Goal: Task Accomplishment & Management: Manage account settings

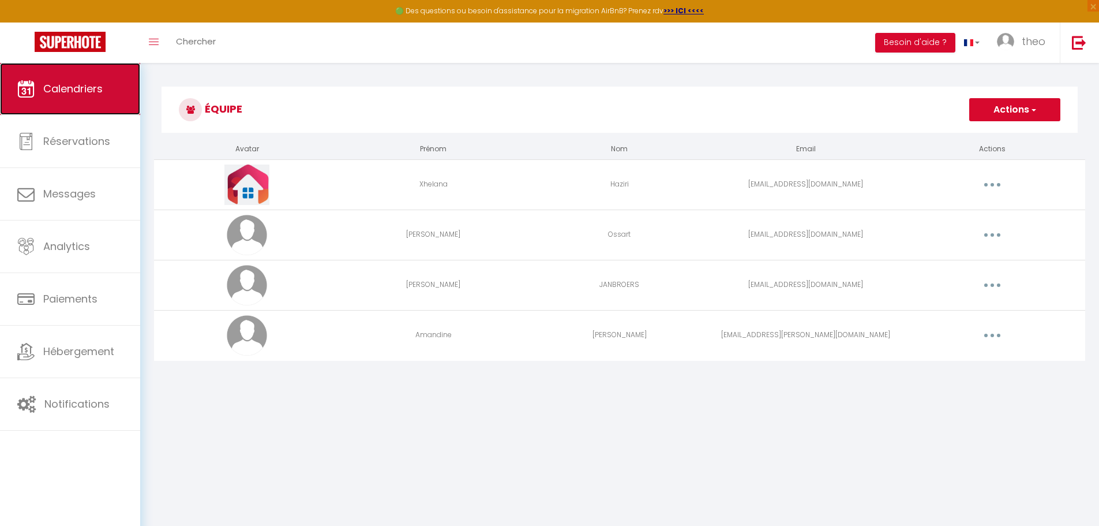
click at [79, 83] on span "Calendriers" at bounding box center [72, 88] width 59 height 14
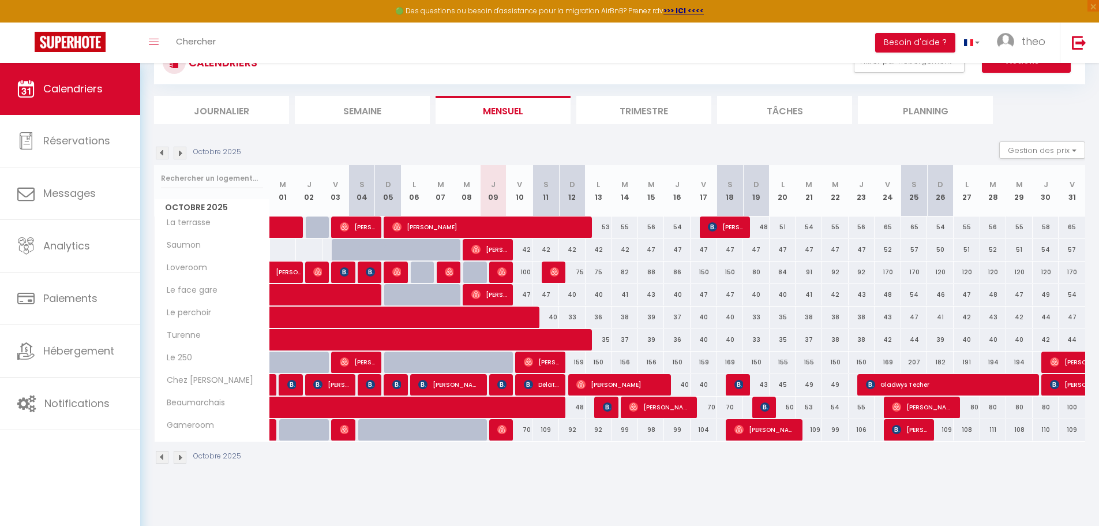
scroll to position [45, 0]
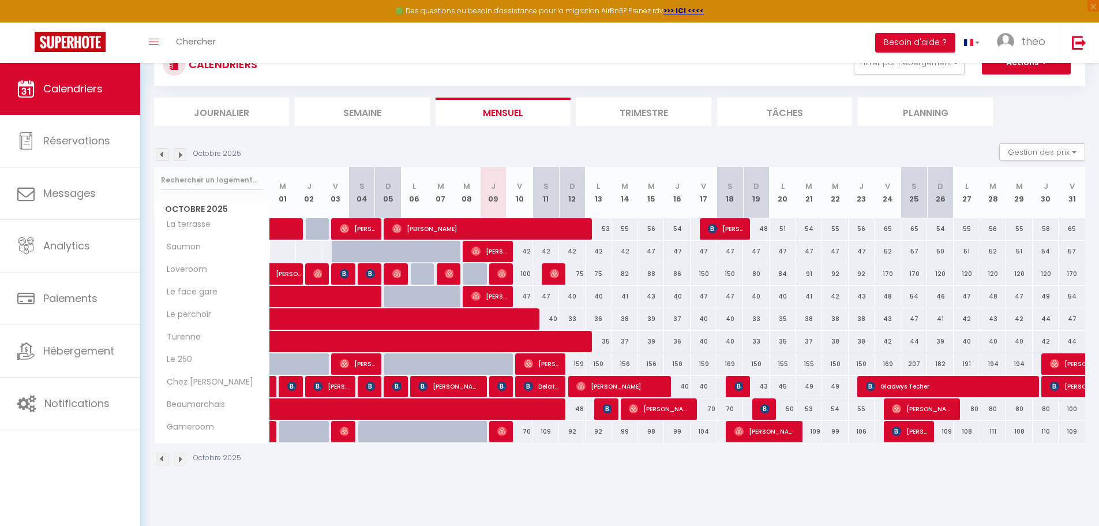
click at [179, 153] on img at bounding box center [180, 154] width 13 height 13
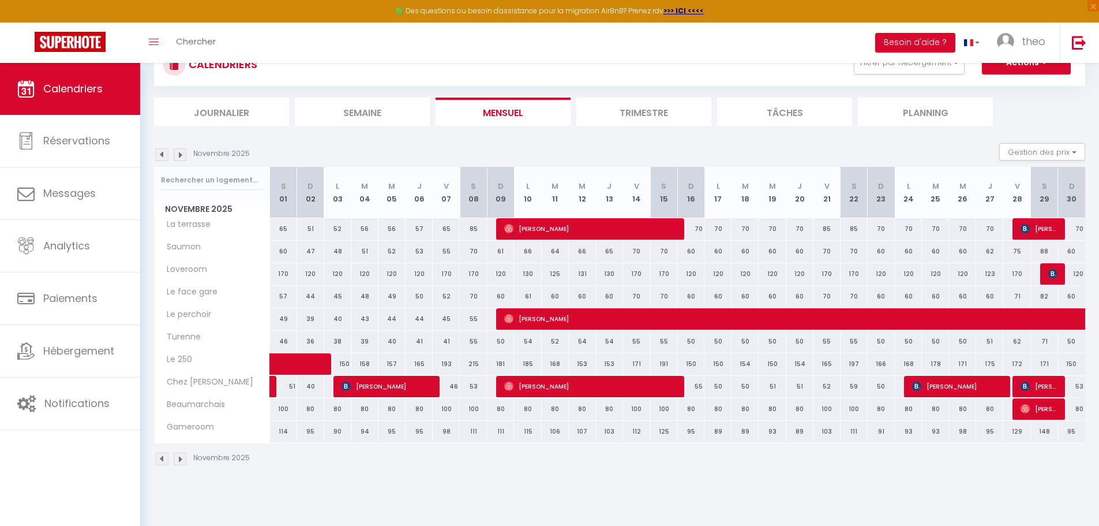
click at [182, 153] on img at bounding box center [180, 154] width 13 height 13
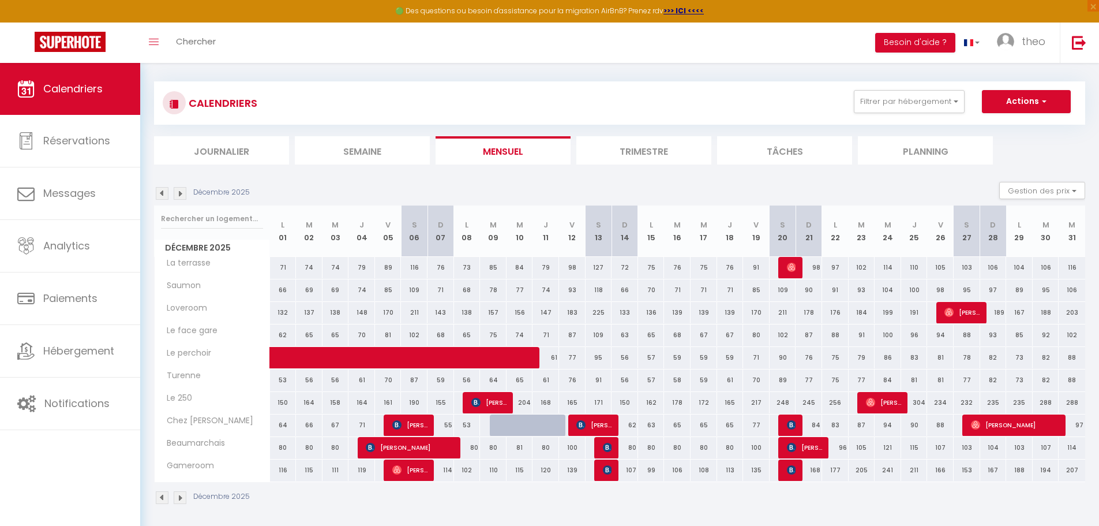
scroll to position [0, 0]
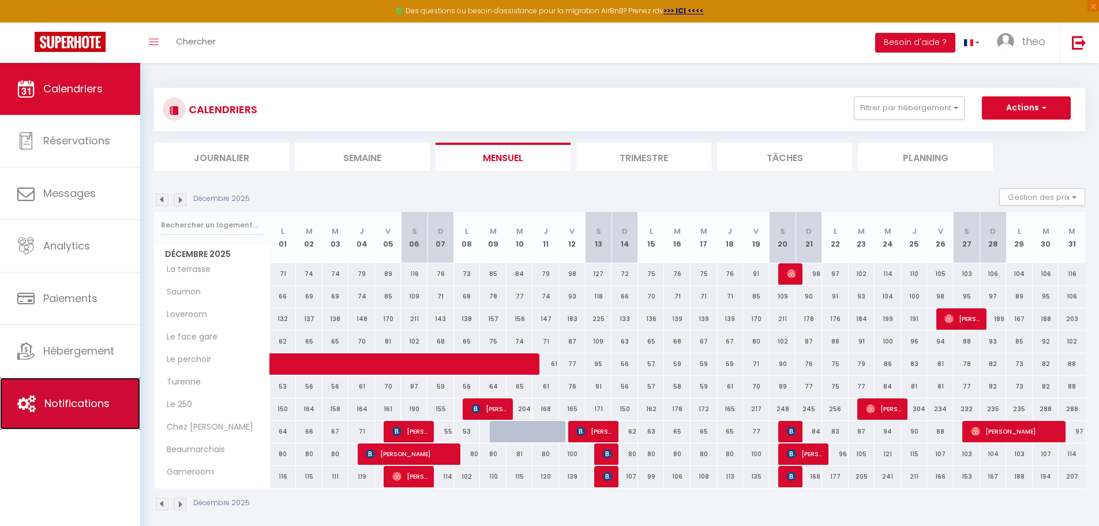
click at [93, 398] on span "Notifications" at bounding box center [76, 403] width 65 height 14
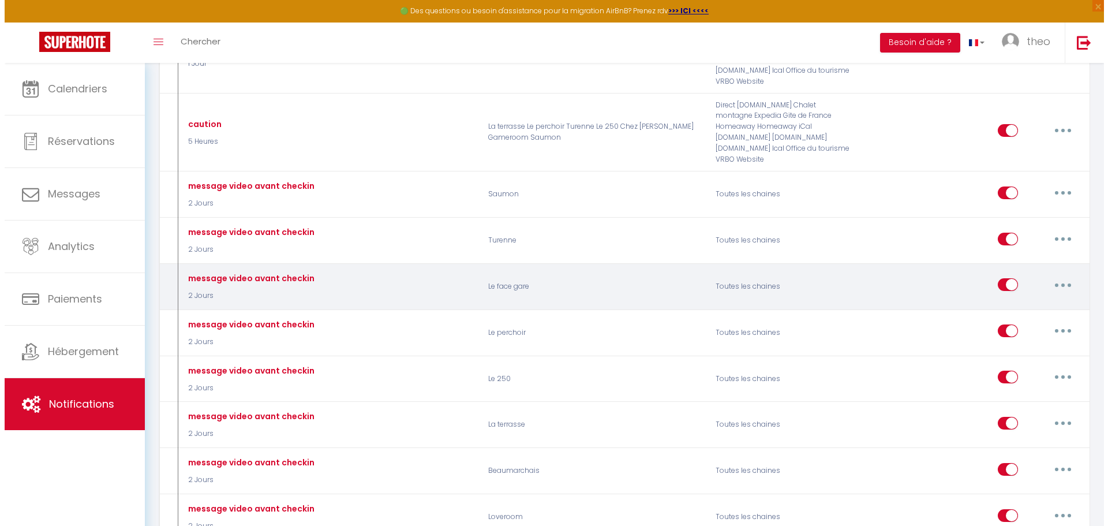
scroll to position [371, 0]
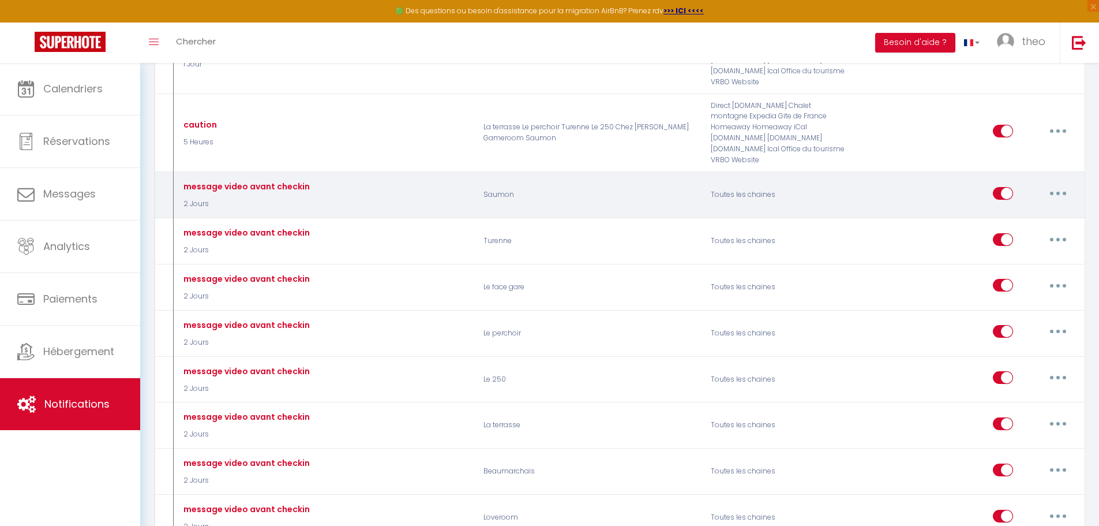
click at [1062, 184] on button "button" at bounding box center [1058, 193] width 32 height 18
click at [998, 209] on link "Editer" at bounding box center [1028, 219] width 85 height 20
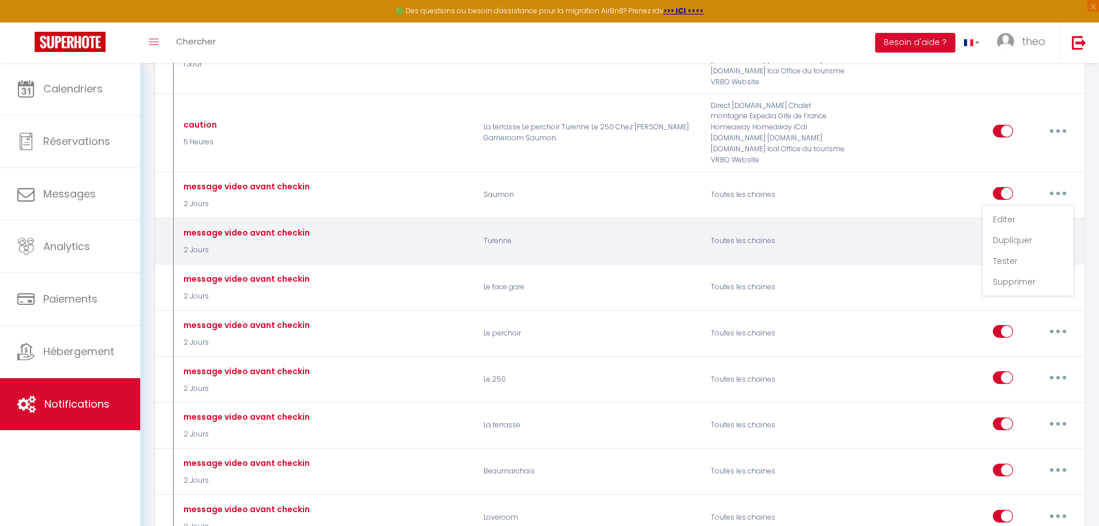
type input "message video avant checkin"
select select "2 Jours"
select select
checkbox input "true"
checkbox input "false"
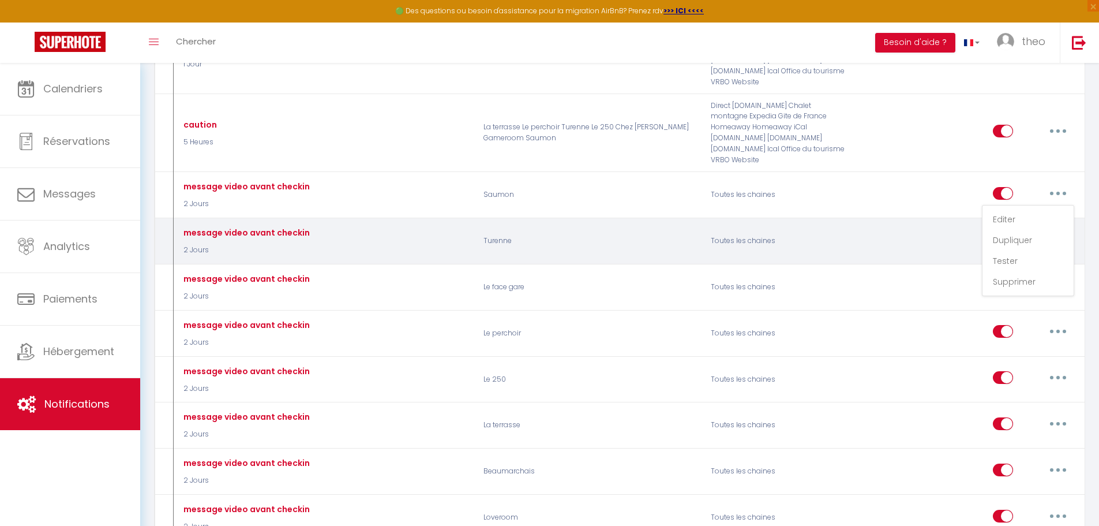
checkbox input "false"
radio input "true"
type input "Message d’accès au logement (avec lien vidéo)"
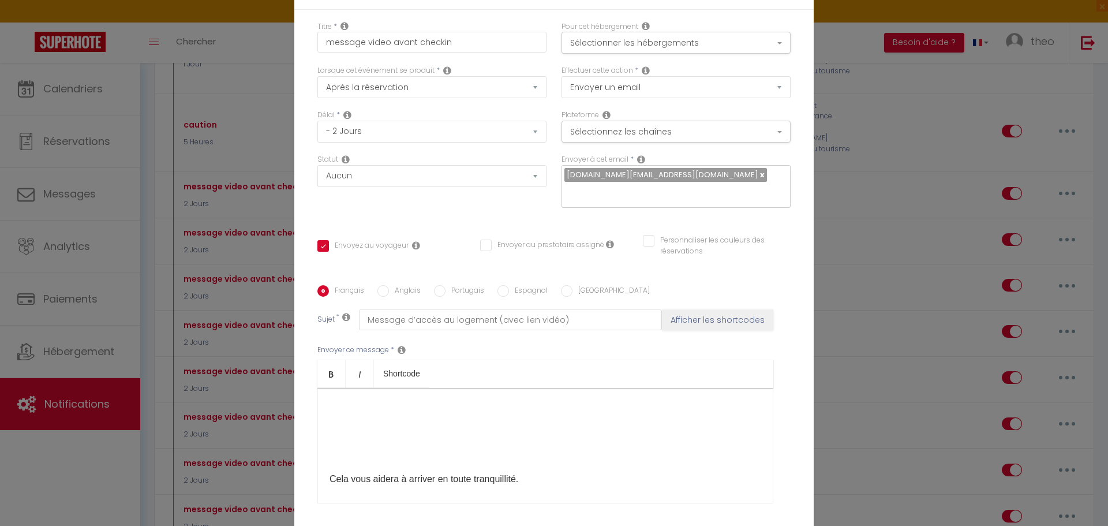
scroll to position [328, 0]
click at [355, 448] on p "​" at bounding box center [546, 455] width 432 height 14
click at [434, 448] on p "​" at bounding box center [546, 455] width 432 height 14
click at [336, 441] on div at bounding box center [546, 338] width 432 height 243
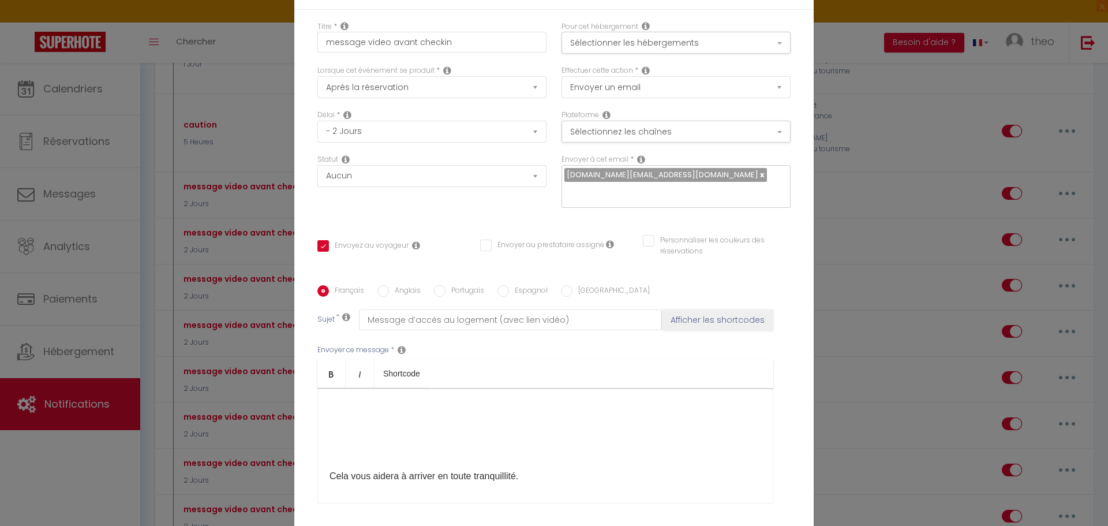
click at [332, 455] on div at bounding box center [546, 338] width 432 height 243
click at [331, 446] on div at bounding box center [546, 338] width 432 height 243
click at [333, 445] on div at bounding box center [546, 338] width 432 height 243
click at [324, 474] on div "Bonjour [GUEST:FIRST_NAME], Comme prévu, voici les informations pour accéder fa…" at bounding box center [545, 445] width 456 height 115
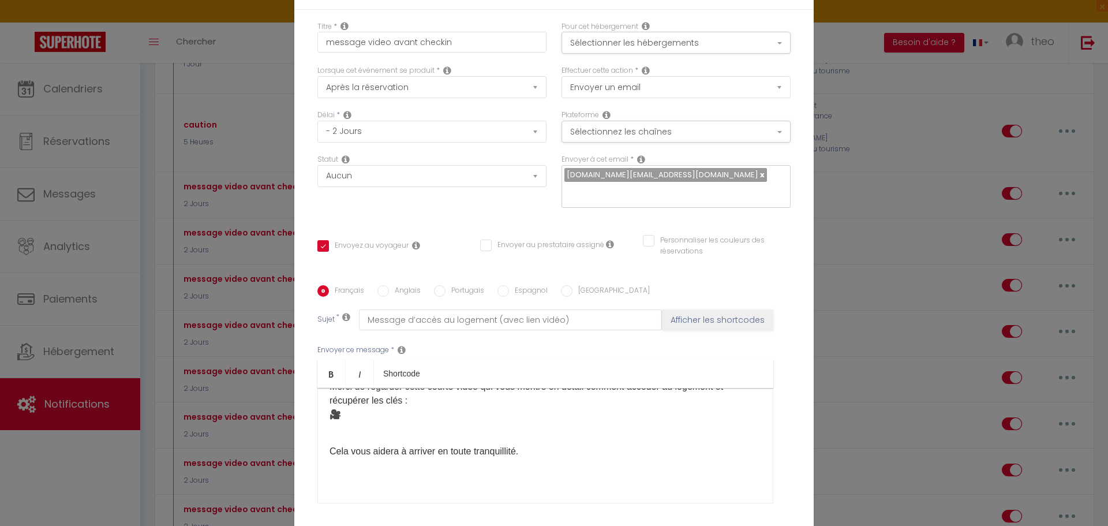
click at [381, 416] on p "🔑 Vidéo d'accès au logement Merci de regarder cette courte vidéo qui vous montr…" at bounding box center [546, 393] width 432 height 55
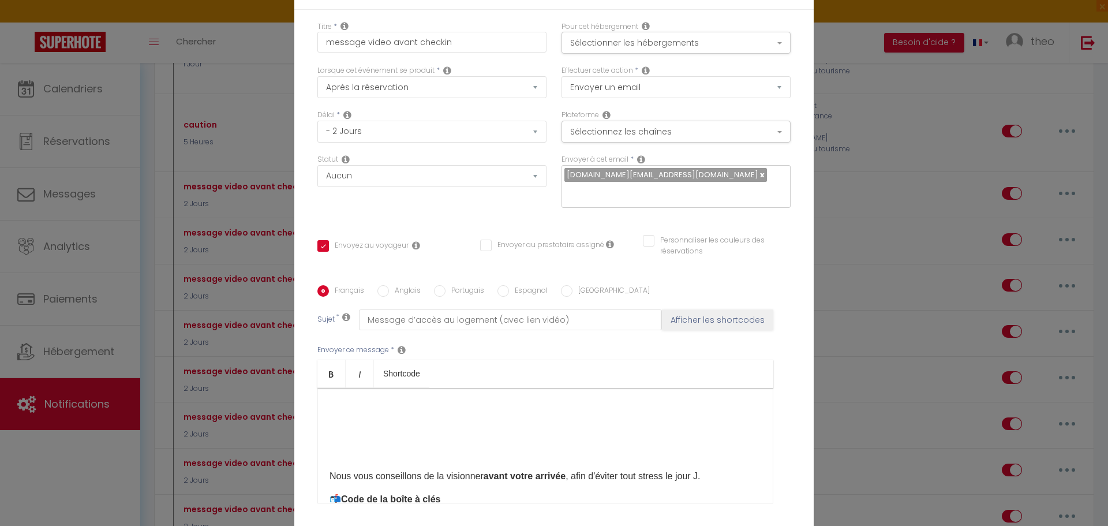
click at [324, 463] on div "Bonjour [GUEST:FIRST_NAME], Comme prévu, voici les informations pour accéder fa…" at bounding box center [545, 445] width 456 height 115
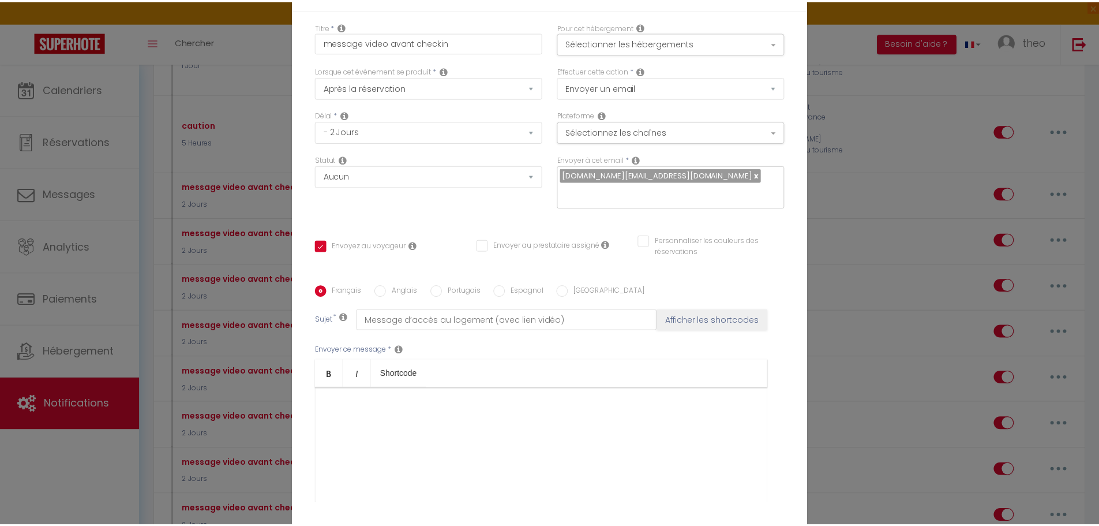
scroll to position [100, 0]
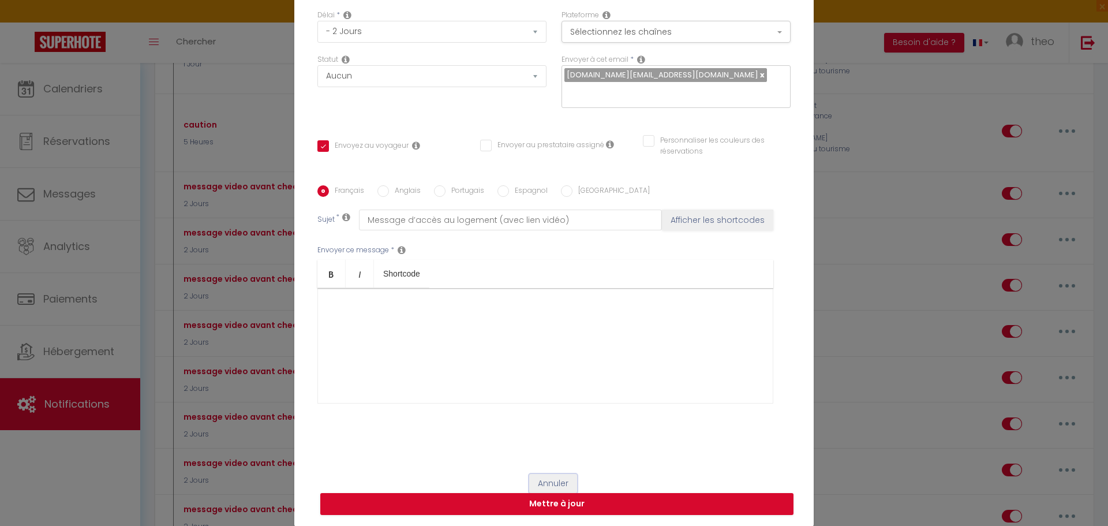
click at [552, 478] on button "Annuler" at bounding box center [553, 484] width 48 height 20
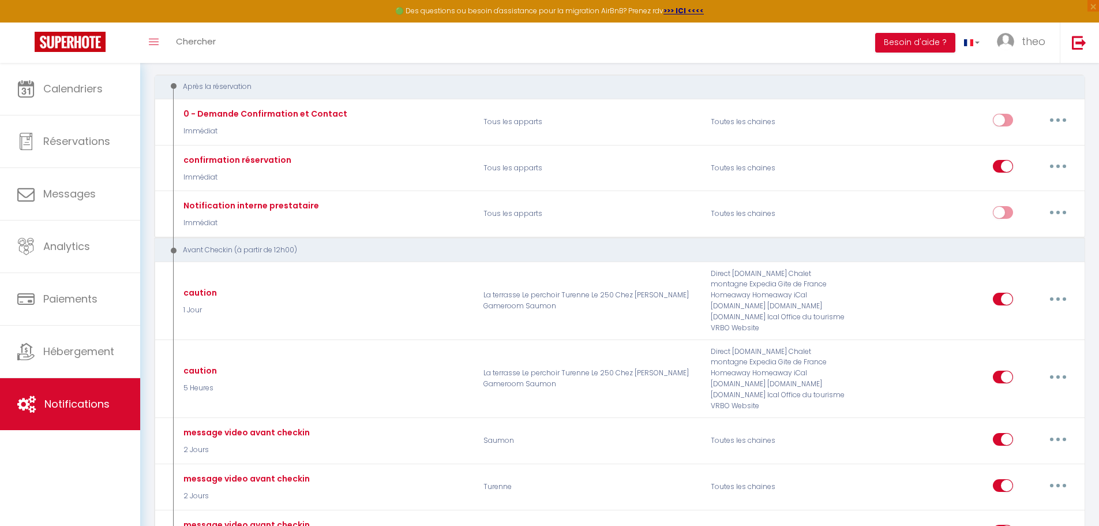
scroll to position [0, 0]
